Goal: Task Accomplishment & Management: Use online tool/utility

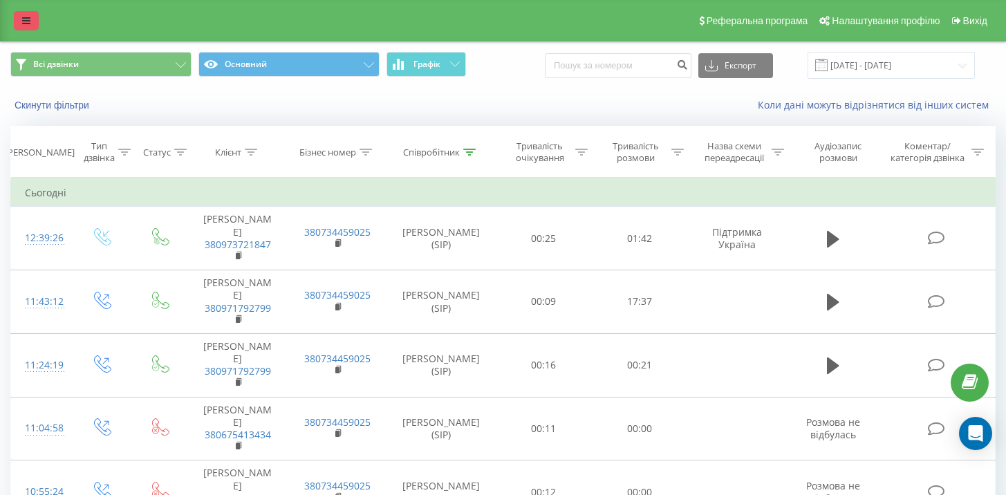
click at [28, 25] on icon at bounding box center [26, 21] width 8 height 10
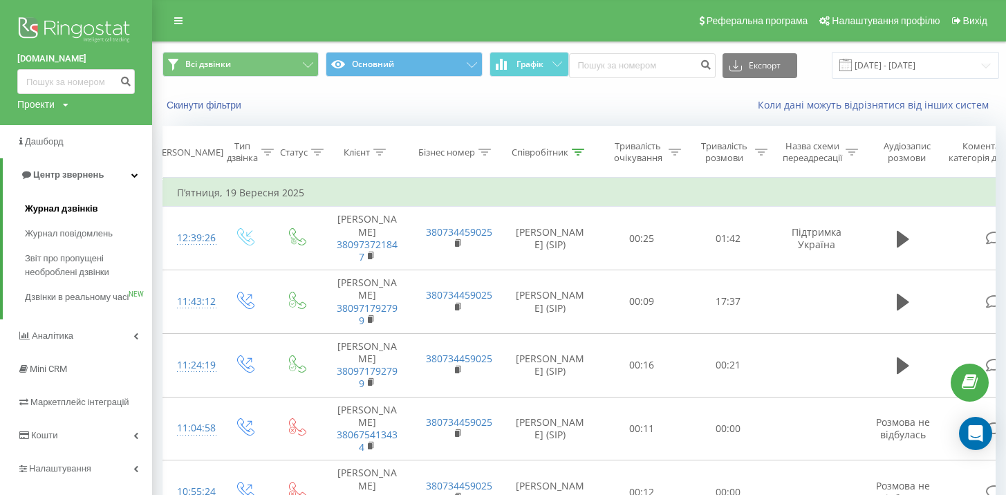
click at [78, 210] on span "Журнал дзвінків" at bounding box center [61, 209] width 73 height 14
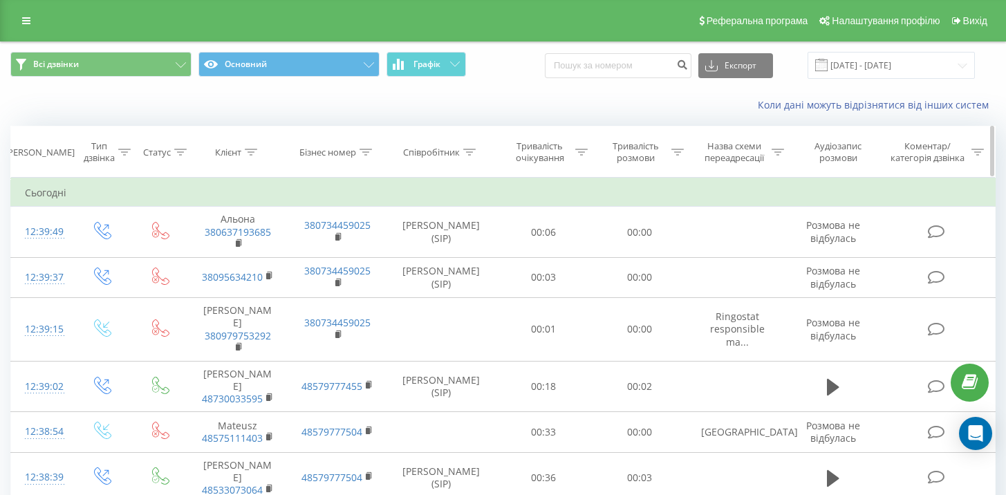
click at [472, 154] on icon at bounding box center [469, 152] width 12 height 7
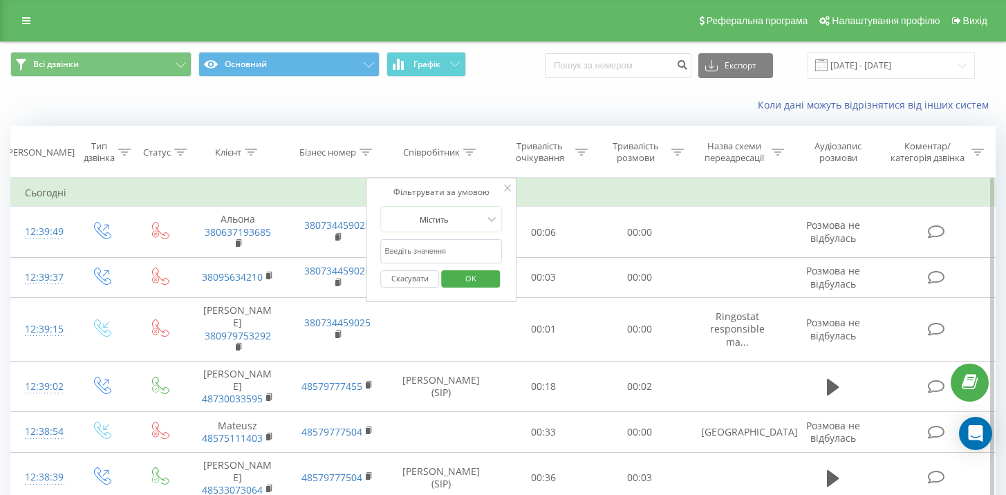
click at [461, 243] on input "text" at bounding box center [442, 251] width 122 height 24
type input "[PERSON_NAME]"
click at [479, 281] on span "OK" at bounding box center [471, 278] width 39 height 21
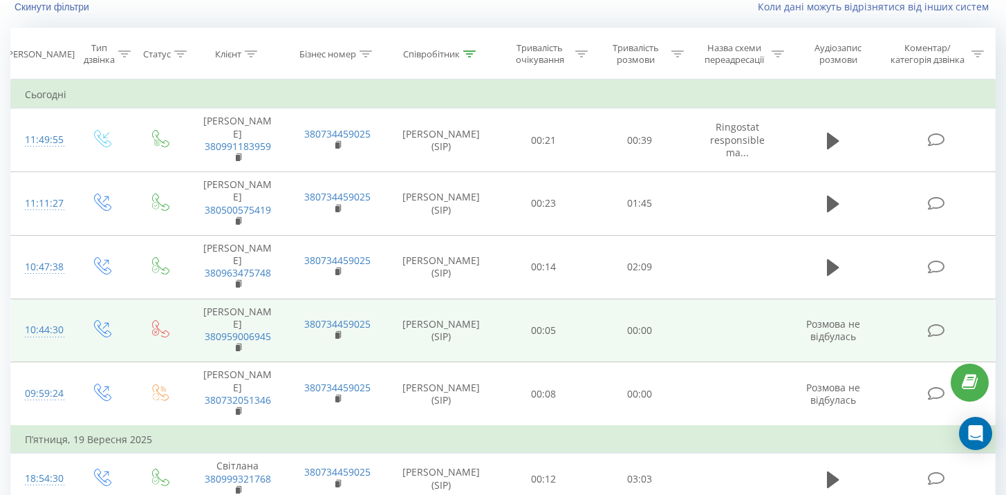
scroll to position [99, 0]
